Goal: Task Accomplishment & Management: Manage account settings

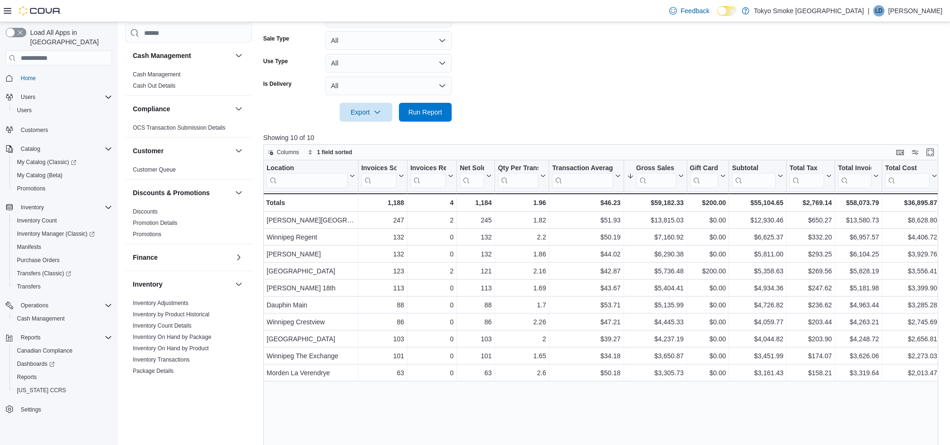
scroll to position [450, 0]
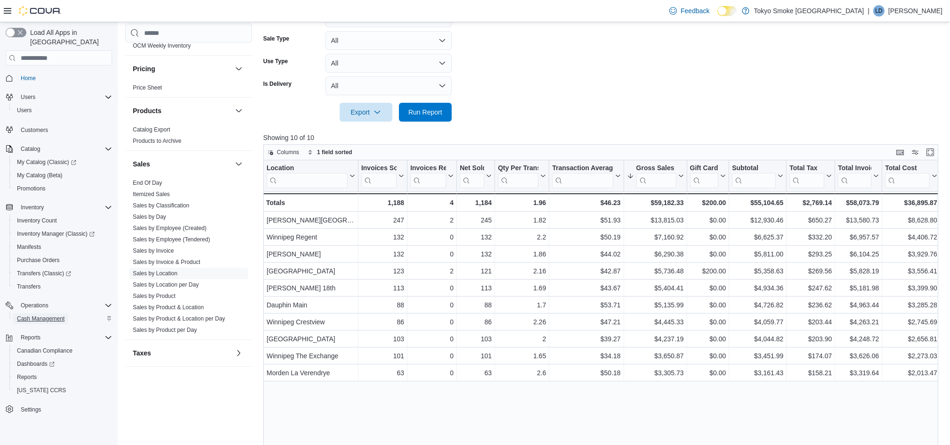
click at [35, 313] on span "Cash Management" at bounding box center [41, 318] width 48 height 11
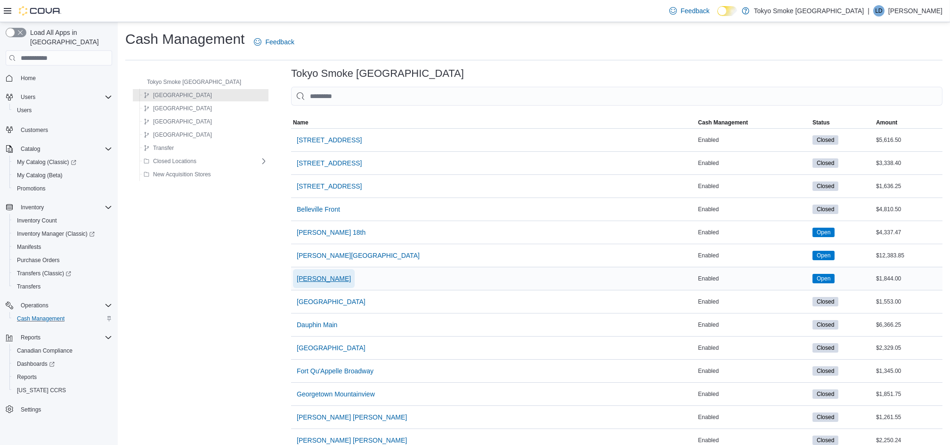
click at [311, 280] on span "[PERSON_NAME]" at bounding box center [324, 278] width 54 height 9
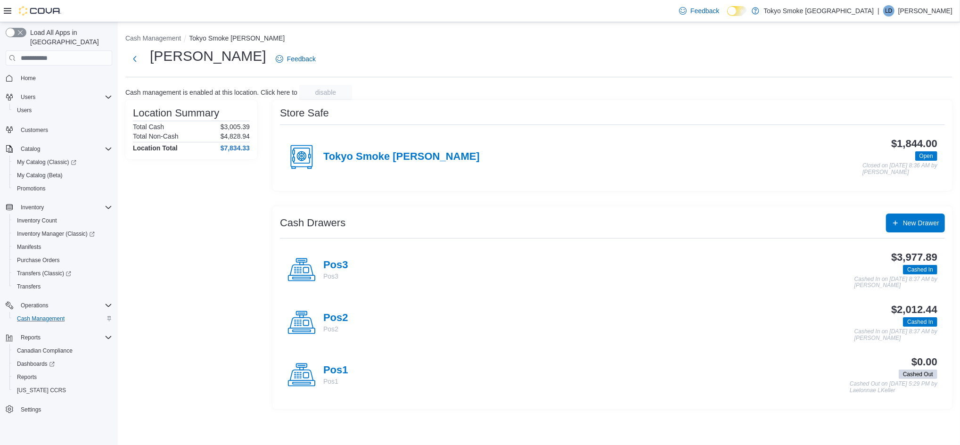
click at [342, 262] on h4 "Pos3" at bounding box center [335, 265] width 25 height 12
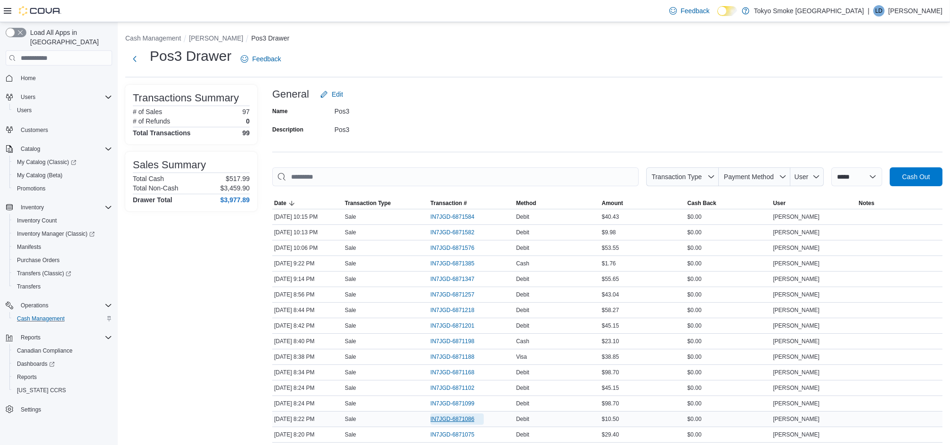
click at [456, 418] on span "IN7JGD-6871086" at bounding box center [453, 419] width 44 height 8
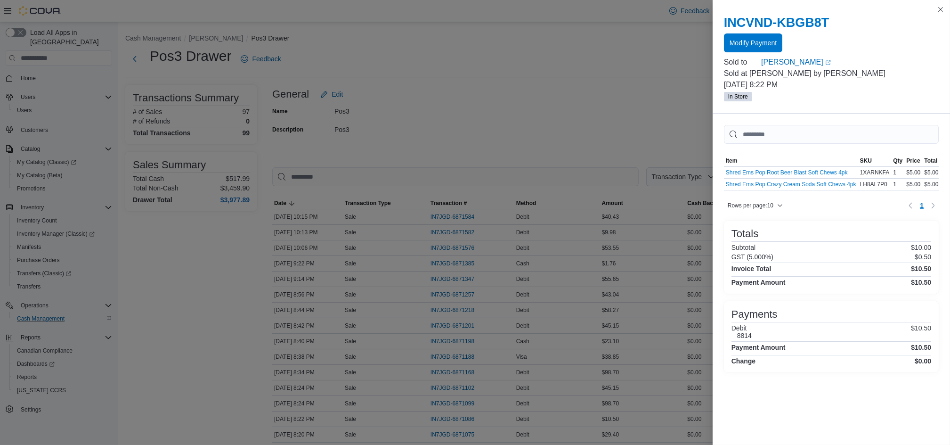
click at [774, 39] on span "Modify Payment" at bounding box center [753, 42] width 47 height 9
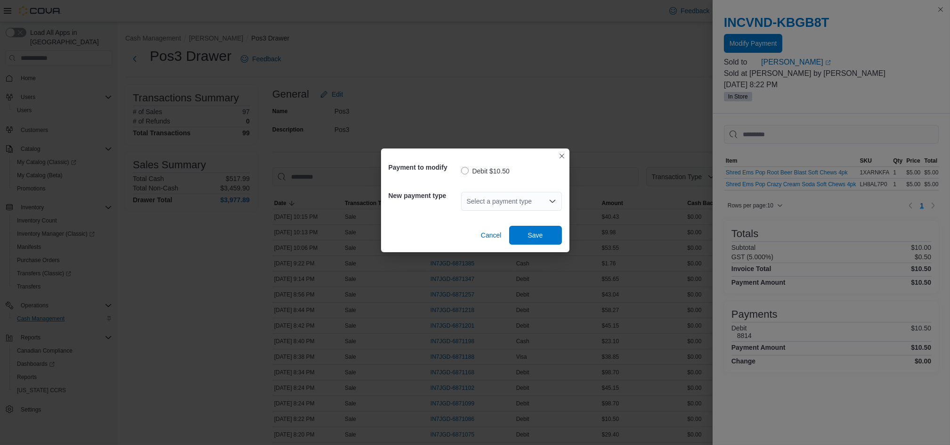
click at [473, 203] on div "Select a payment type" at bounding box center [511, 201] width 101 height 19
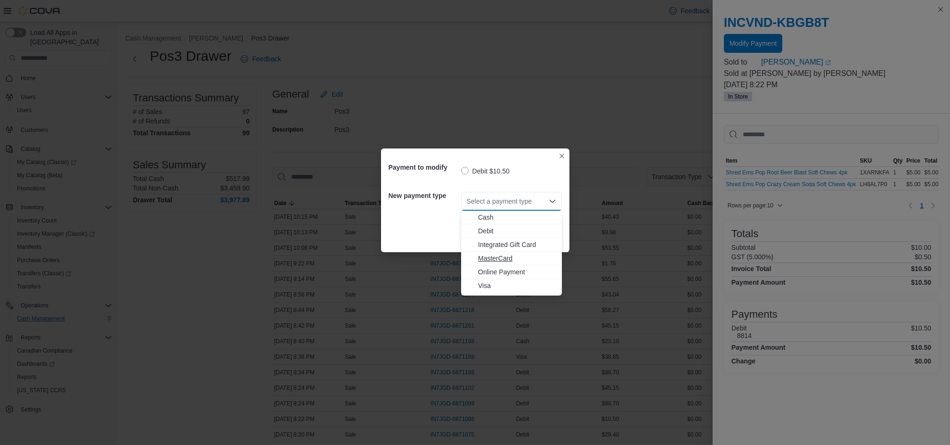
click at [482, 255] on span "MasterCard" at bounding box center [517, 257] width 78 height 9
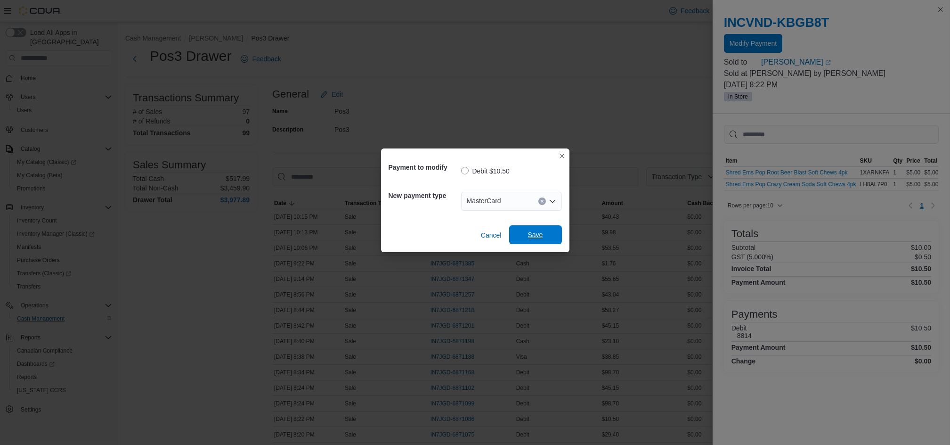
click at [539, 234] on span "Save" at bounding box center [535, 234] width 15 height 9
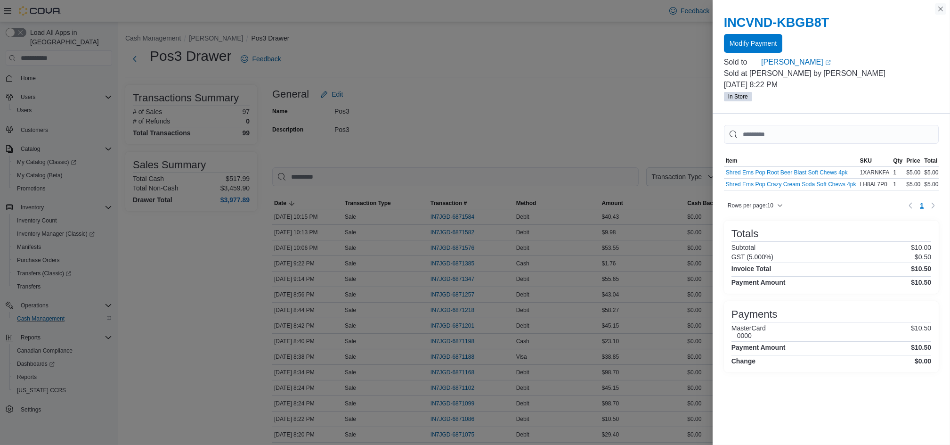
click at [937, 11] on button "Close this dialog" at bounding box center [940, 8] width 11 height 11
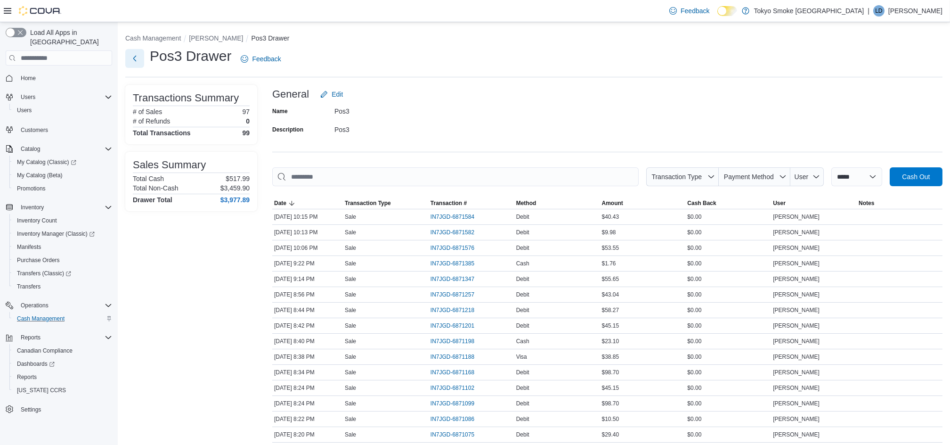
click at [133, 55] on button "Next" at bounding box center [134, 58] width 19 height 19
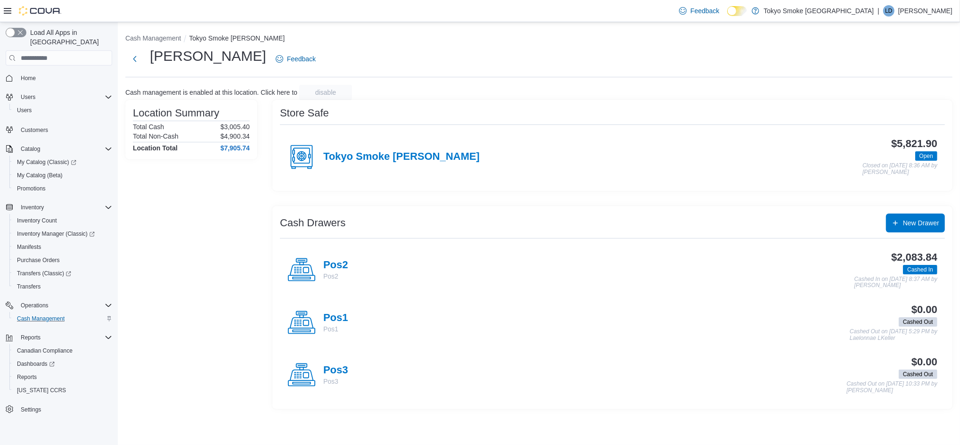
click at [338, 272] on p "Pos2" at bounding box center [335, 275] width 25 height 9
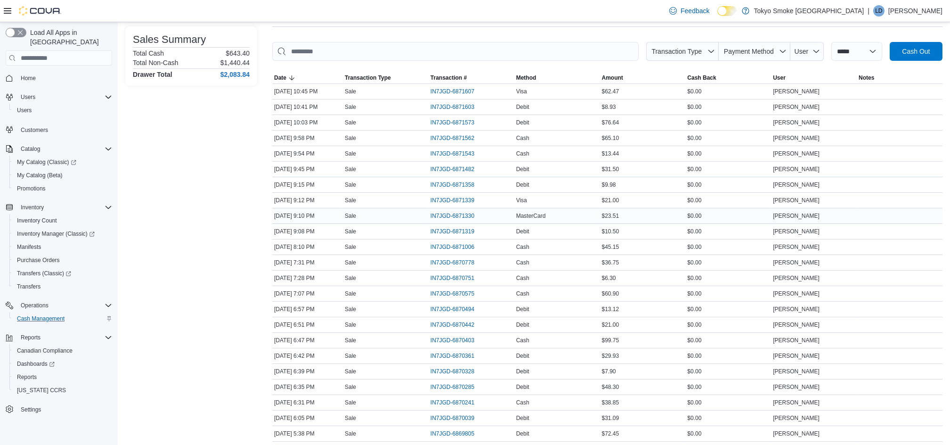
scroll to position [188, 0]
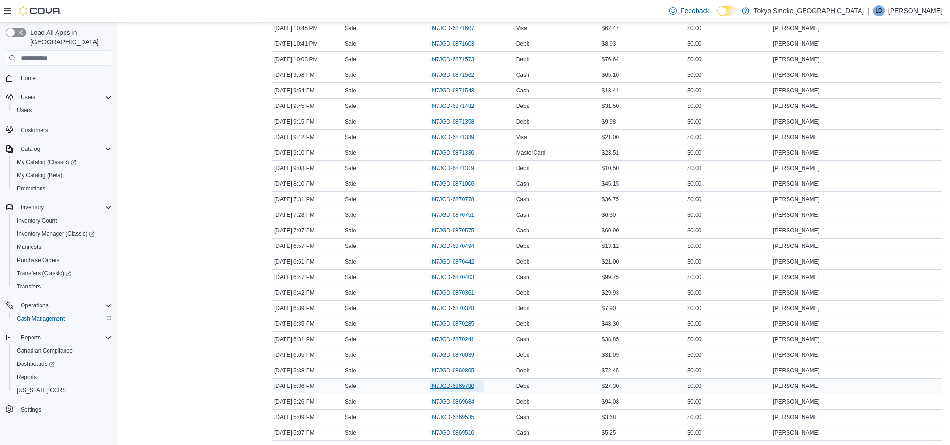
click at [450, 385] on span "IN7JGD-6869780" at bounding box center [453, 386] width 44 height 8
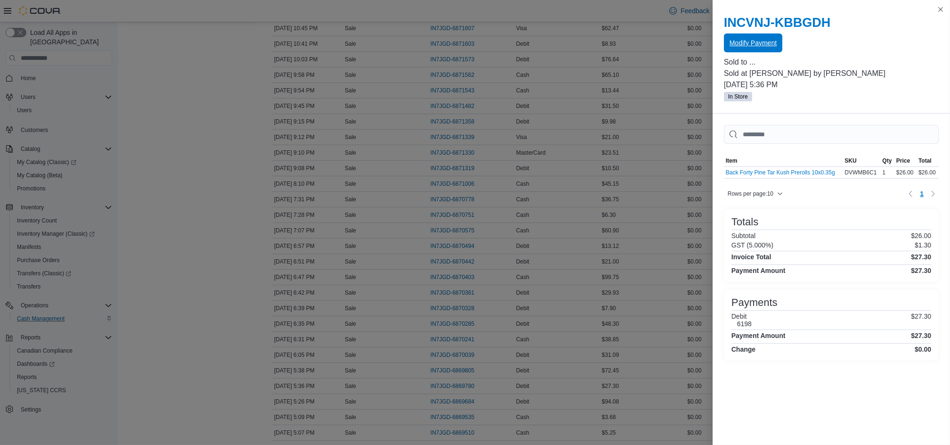
click at [747, 40] on span "Modify Payment" at bounding box center [753, 42] width 47 height 9
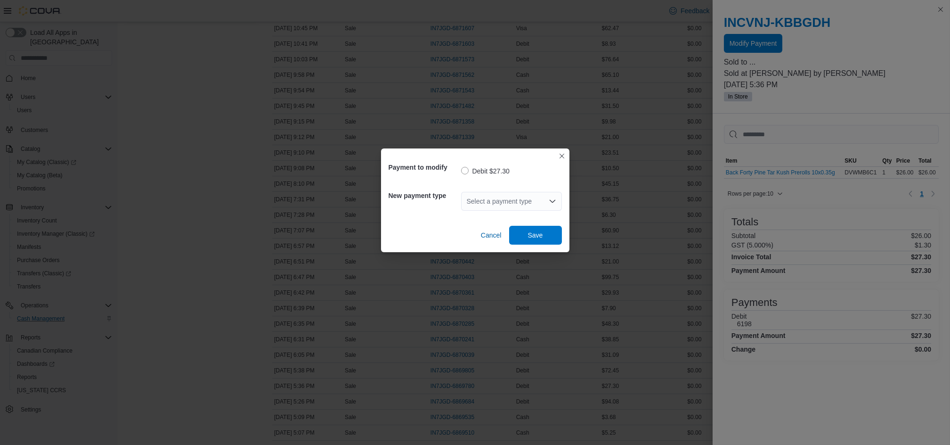
click at [531, 202] on div "Select a payment type" at bounding box center [511, 201] width 101 height 19
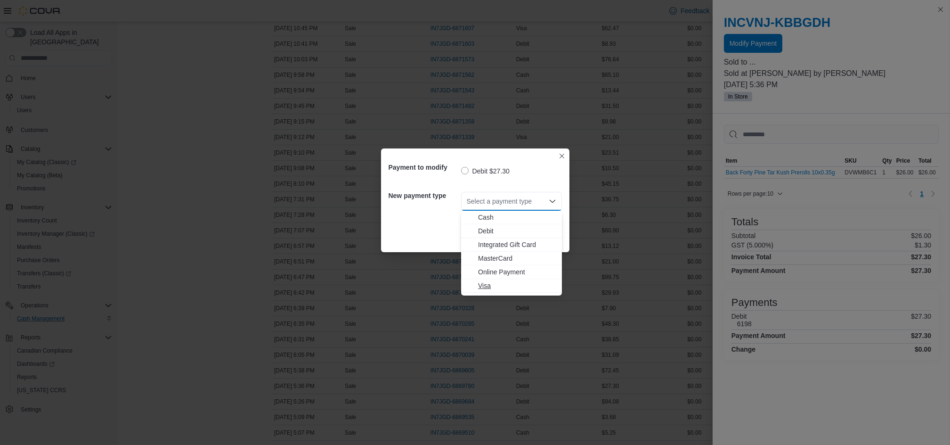
click at [483, 284] on span "Visa" at bounding box center [517, 285] width 78 height 9
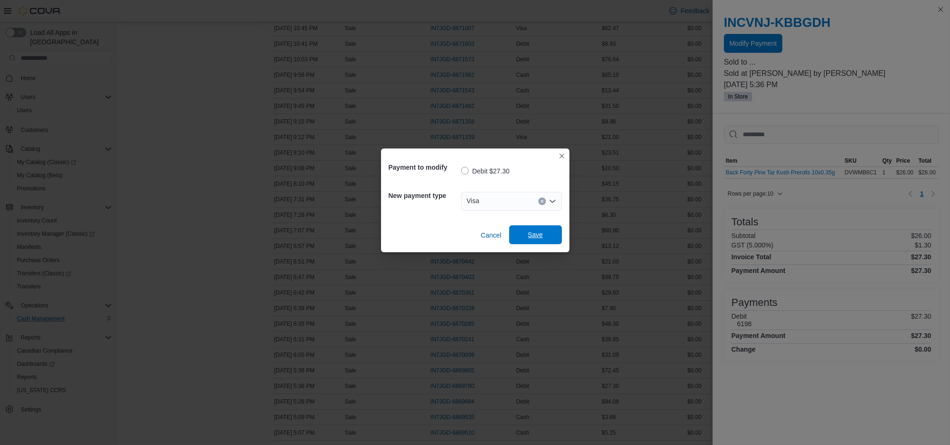
click at [552, 234] on span "Save" at bounding box center [535, 234] width 41 height 19
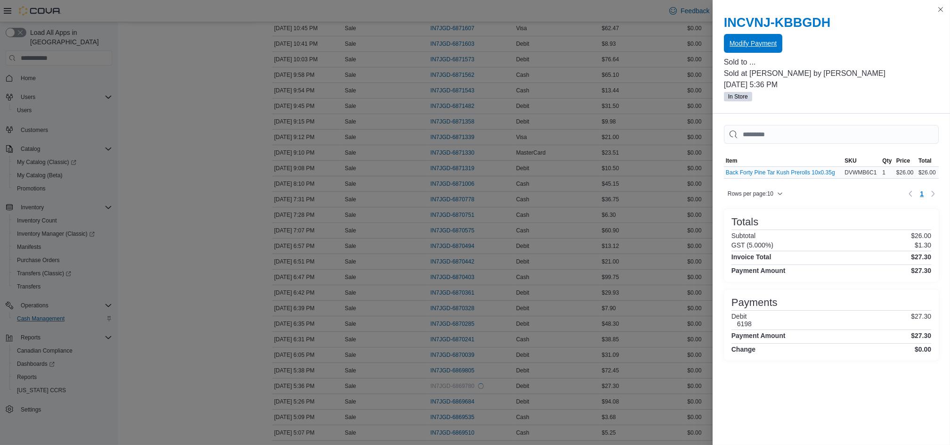
scroll to position [0, 0]
click at [943, 8] on button "Close this dialog" at bounding box center [940, 8] width 11 height 11
click at [939, 10] on button "Close this dialog" at bounding box center [940, 8] width 11 height 11
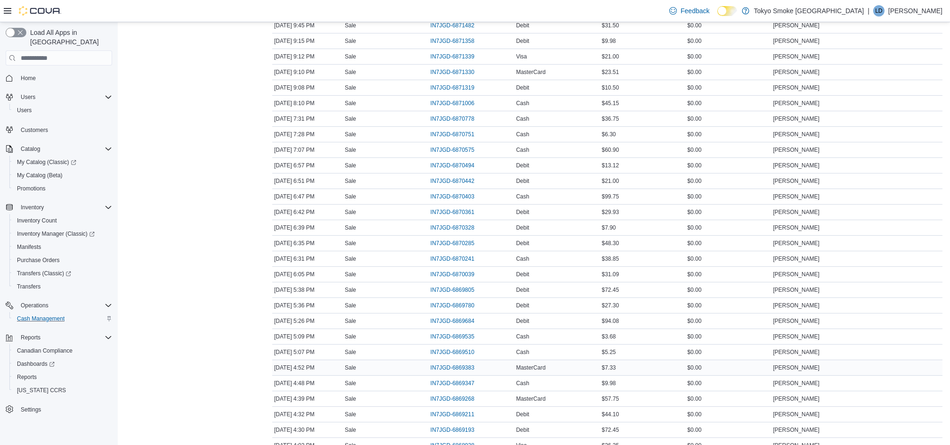
scroll to position [314, 0]
click at [471, 309] on span "IN7JGD-6869684" at bounding box center [453, 307] width 44 height 8
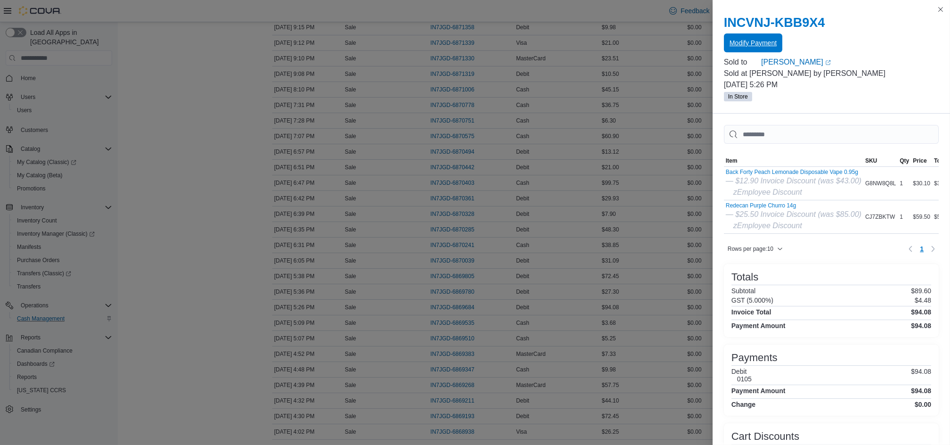
click at [746, 42] on span "Modify Payment" at bounding box center [753, 42] width 47 height 9
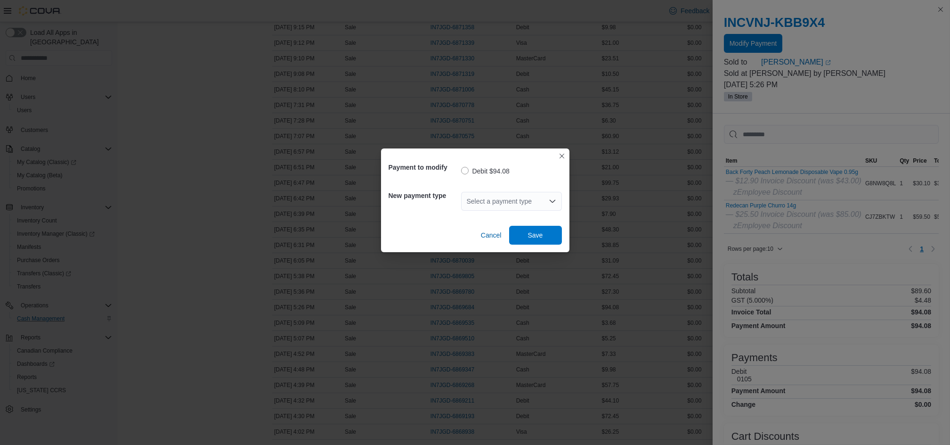
click at [514, 196] on div "Select a payment type" at bounding box center [511, 201] width 101 height 19
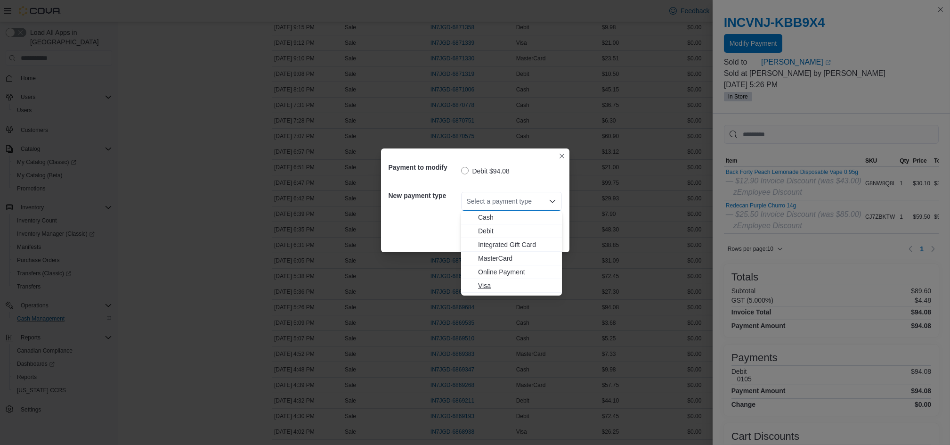
drag, startPoint x: 481, startPoint y: 284, endPoint x: 488, endPoint y: 279, distance: 8.6
click at [481, 284] on span "Visa" at bounding box center [517, 285] width 78 height 9
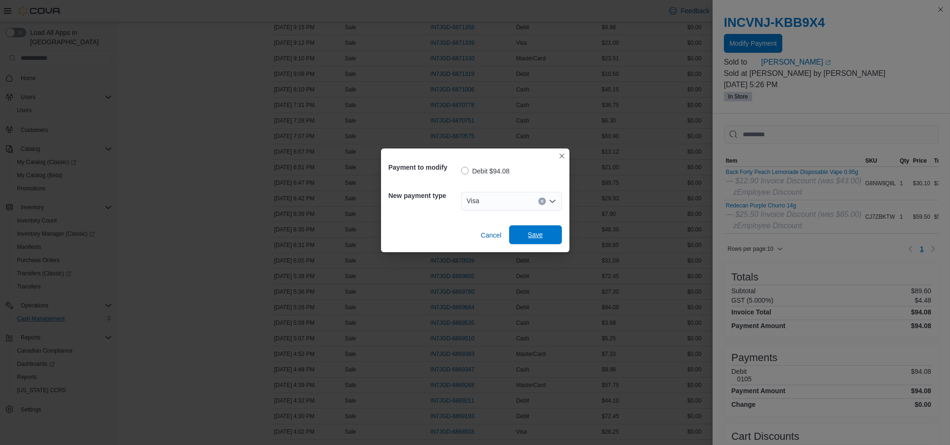
click at [540, 235] on span "Save" at bounding box center [535, 234] width 15 height 9
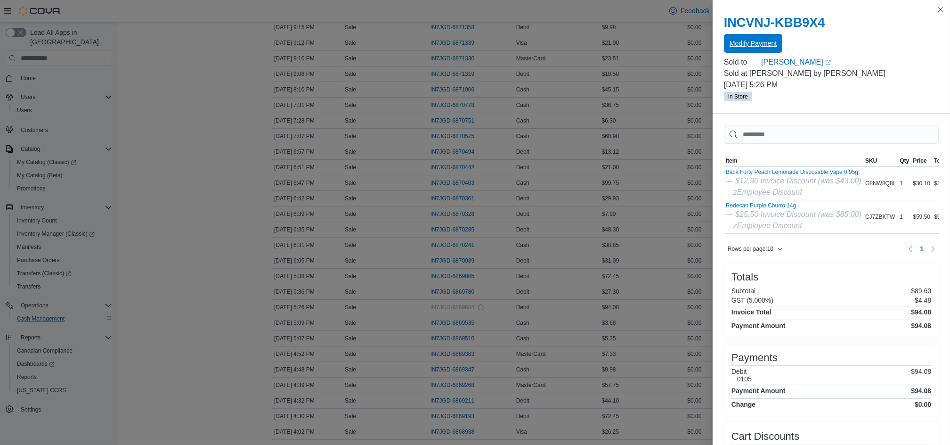
scroll to position [0, 0]
click at [941, 6] on button "Close this dialog" at bounding box center [940, 8] width 11 height 11
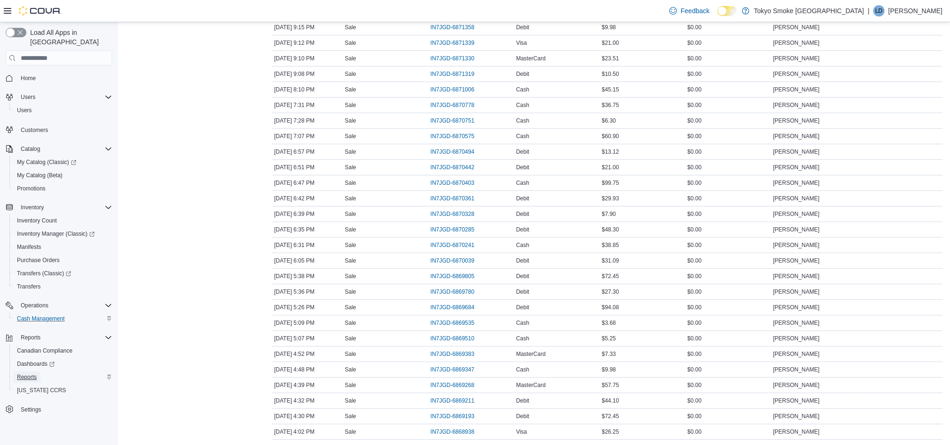
click at [23, 373] on span "Reports" at bounding box center [27, 377] width 20 height 8
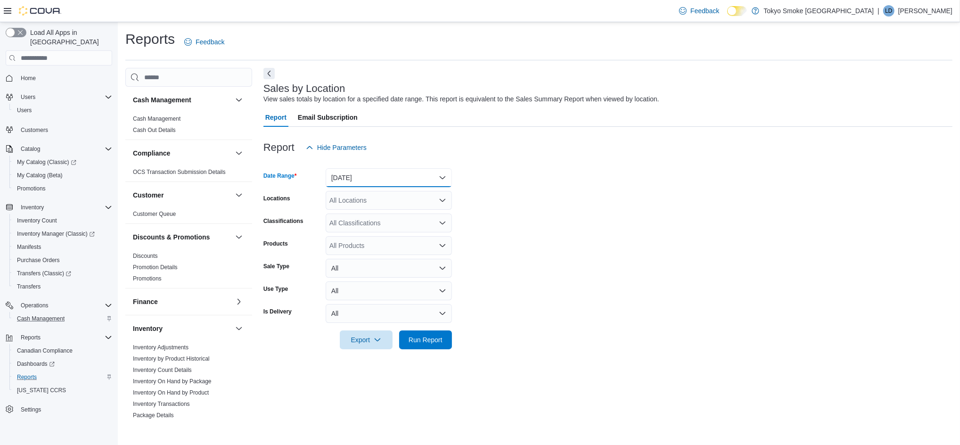
click at [351, 176] on button "[DATE]" at bounding box center [389, 177] width 126 height 19
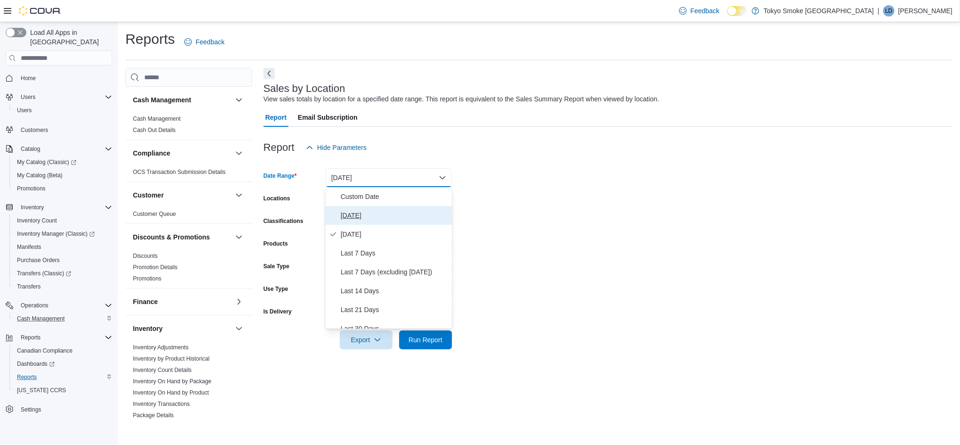
click at [348, 212] on span "[DATE]" at bounding box center [394, 215] width 107 height 11
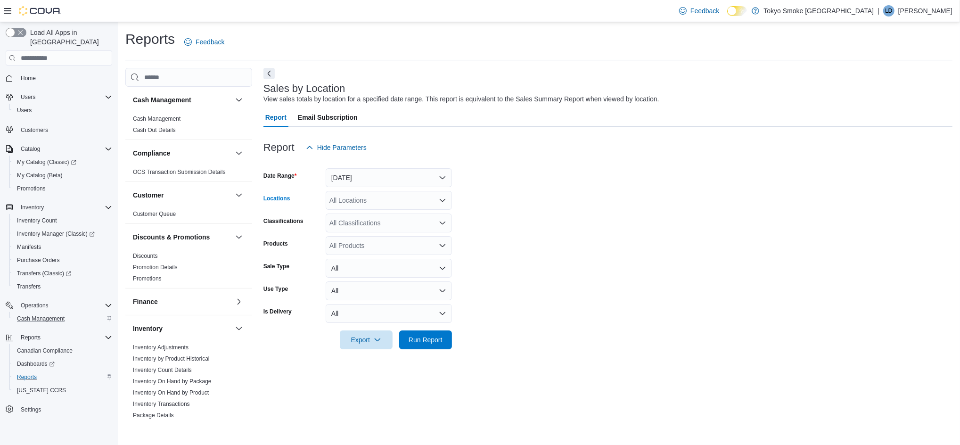
click at [347, 202] on div "All Locations" at bounding box center [389, 200] width 126 height 19
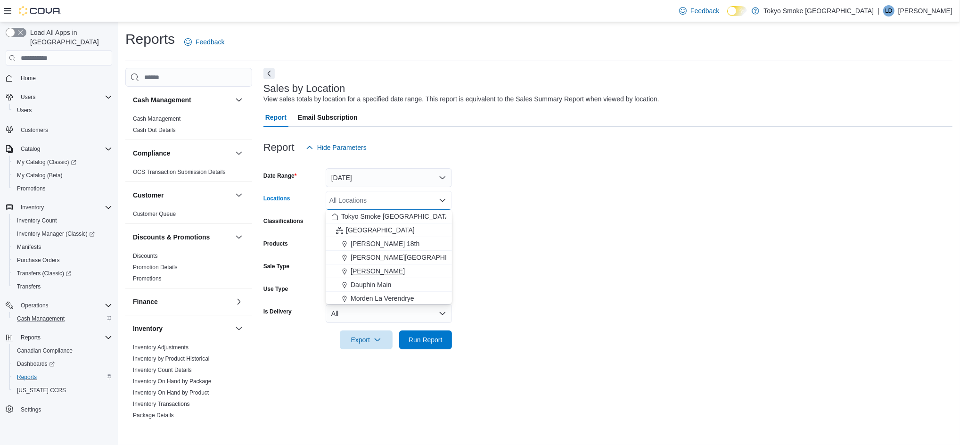
click at [377, 269] on span "[PERSON_NAME]" at bounding box center [378, 270] width 54 height 9
click at [431, 337] on span "Run Report" at bounding box center [425, 339] width 34 height 9
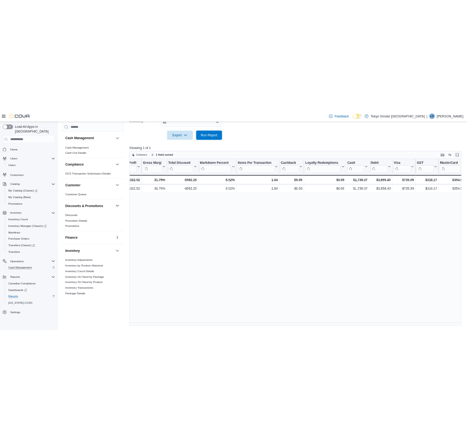
scroll to position [0, 742]
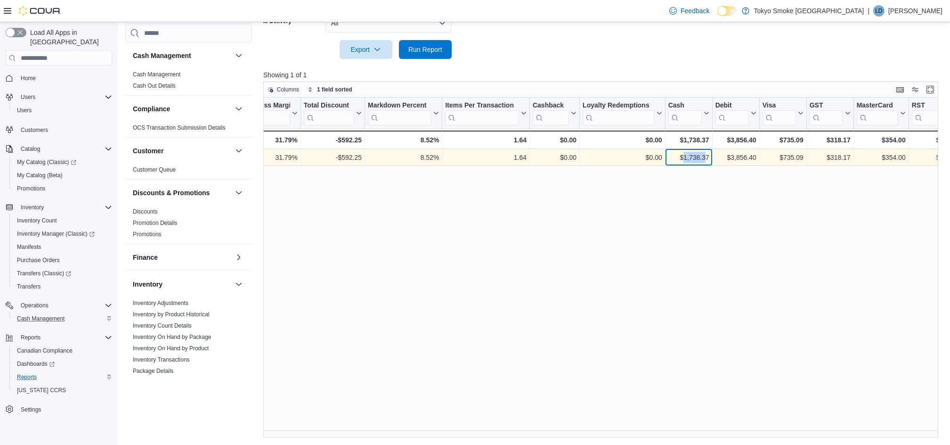
drag, startPoint x: 683, startPoint y: 159, endPoint x: 705, endPoint y: 157, distance: 22.2
click at [705, 157] on div "$1,738.37" at bounding box center [689, 157] width 41 height 11
drag, startPoint x: 705, startPoint y: 157, endPoint x: 698, endPoint y: 154, distance: 8.2
click at [698, 154] on div "$1,738.37" at bounding box center [689, 157] width 41 height 11
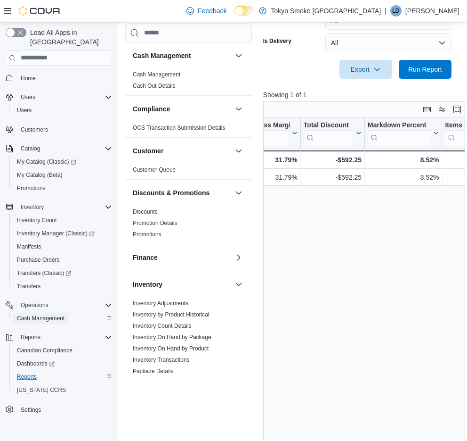
click at [40, 314] on span "Cash Management" at bounding box center [41, 318] width 48 height 8
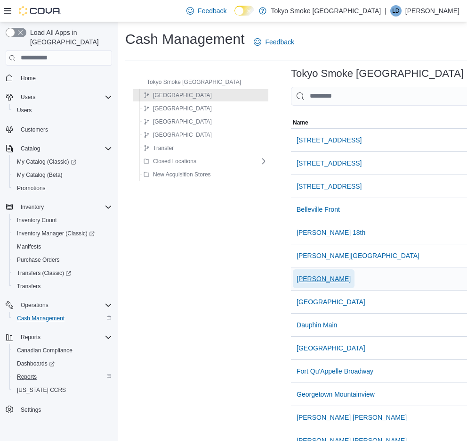
click at [297, 279] on span "[PERSON_NAME]" at bounding box center [324, 278] width 54 height 9
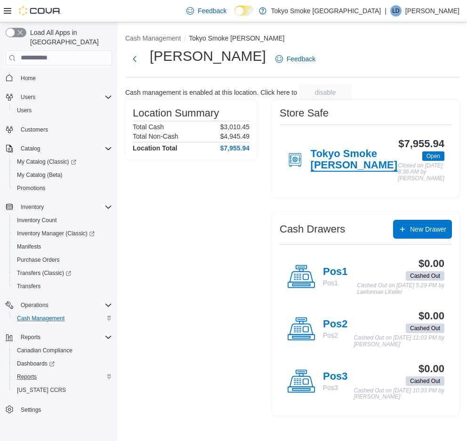
click at [337, 158] on h4 "Tokyo Smoke [PERSON_NAME]" at bounding box center [355, 160] width 88 height 24
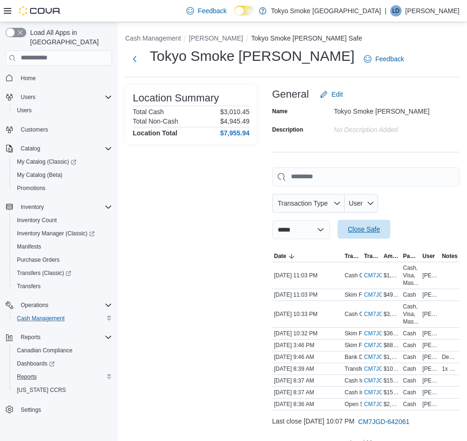
click at [380, 228] on span "Close Safe" at bounding box center [364, 228] width 32 height 9
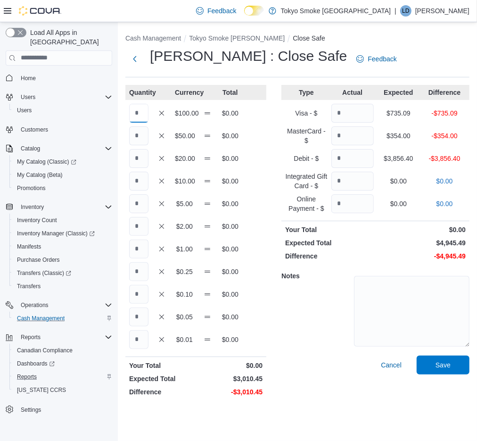
click at [142, 112] on input "Quantity" at bounding box center [138, 113] width 19 height 19
type input "*"
type input "**"
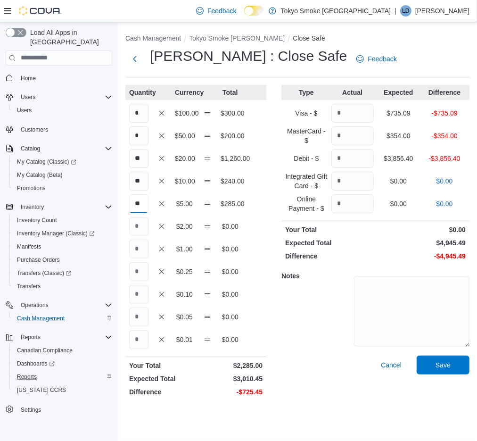
type input "**"
type input "***"
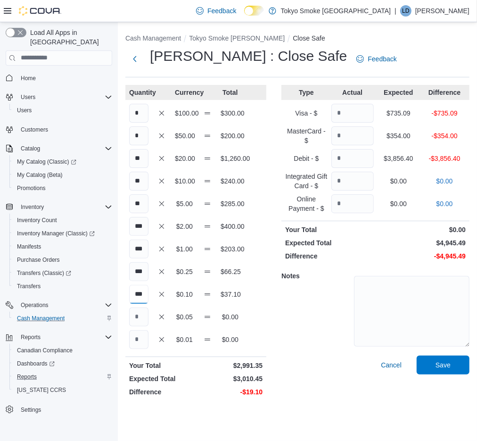
type input "***"
click at [338, 107] on input "Quantity" at bounding box center [352, 113] width 42 height 19
type input "******"
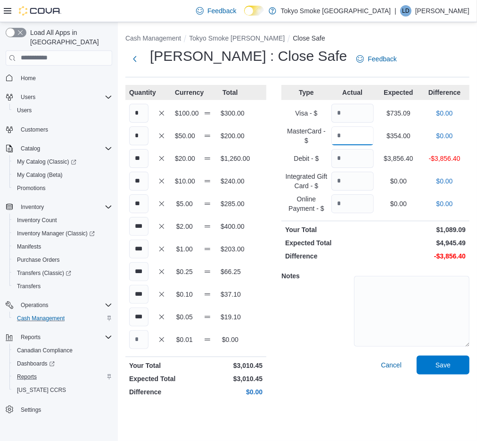
type input "***"
type input "*******"
click at [450, 359] on span "Save" at bounding box center [442, 364] width 41 height 19
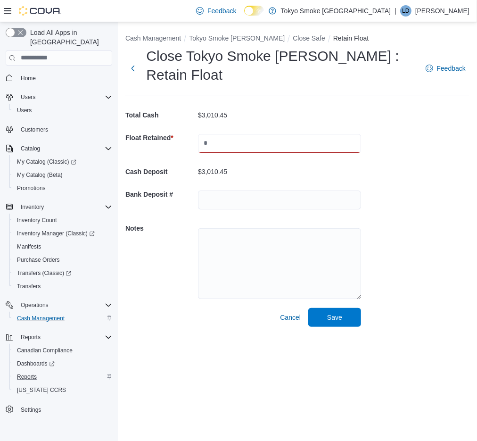
click at [299, 147] on input "text" at bounding box center [279, 143] width 163 height 19
type input "*******"
click at [338, 319] on span "Save" at bounding box center [334, 316] width 15 height 9
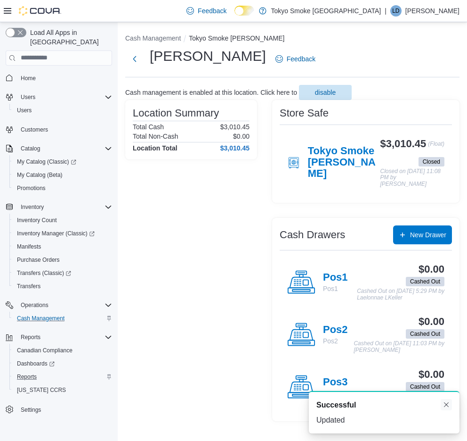
click at [443, 404] on button "Dismiss toast" at bounding box center [446, 404] width 11 height 11
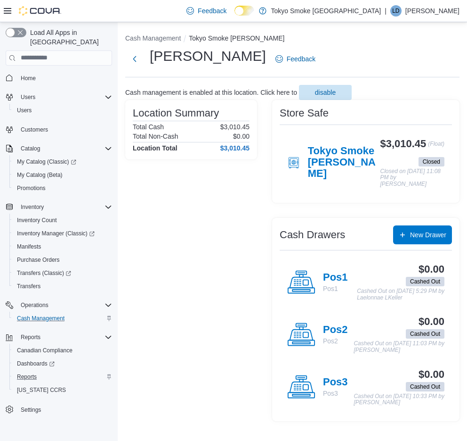
click at [445, 9] on p "[PERSON_NAME]" at bounding box center [433, 10] width 54 height 11
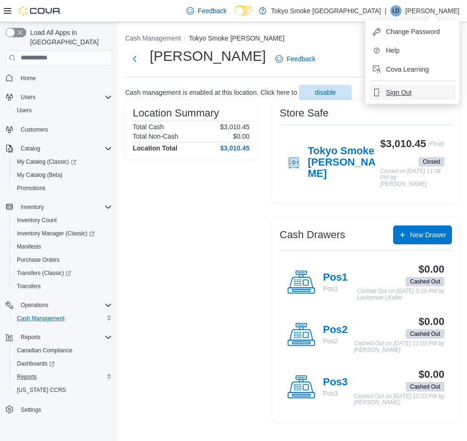
click at [400, 91] on span "Sign Out" at bounding box center [398, 92] width 25 height 9
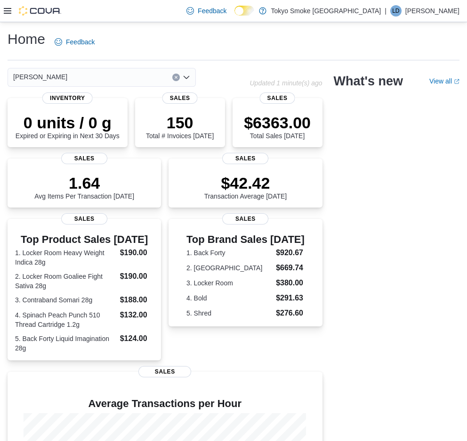
click at [447, 15] on p "Liam Dickie" at bounding box center [433, 10] width 54 height 11
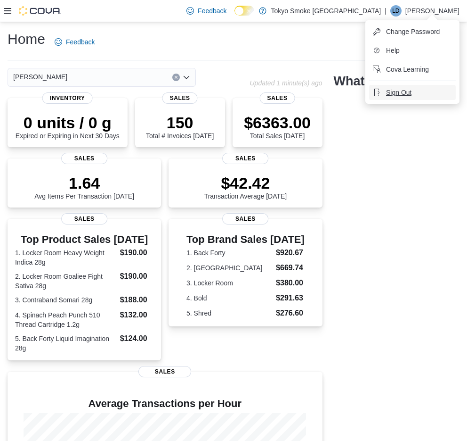
click at [404, 90] on span "Sign Out" at bounding box center [398, 92] width 25 height 9
